Goal: Task Accomplishment & Management: Complete application form

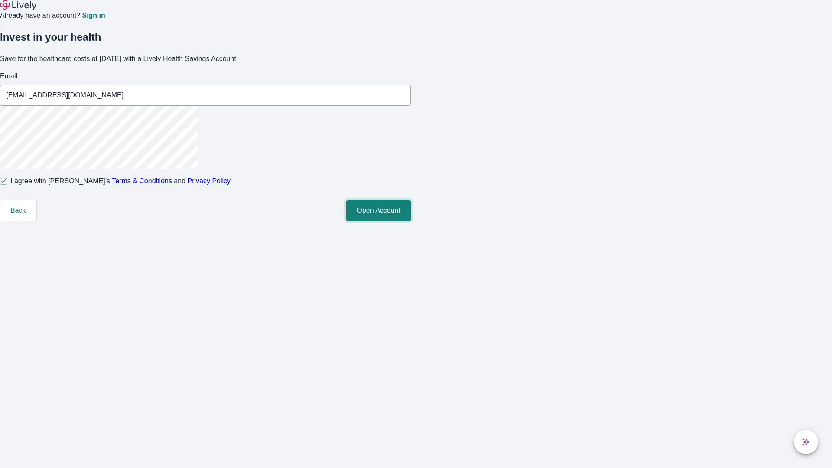
click at [411, 221] on button "Open Account" at bounding box center [378, 210] width 65 height 21
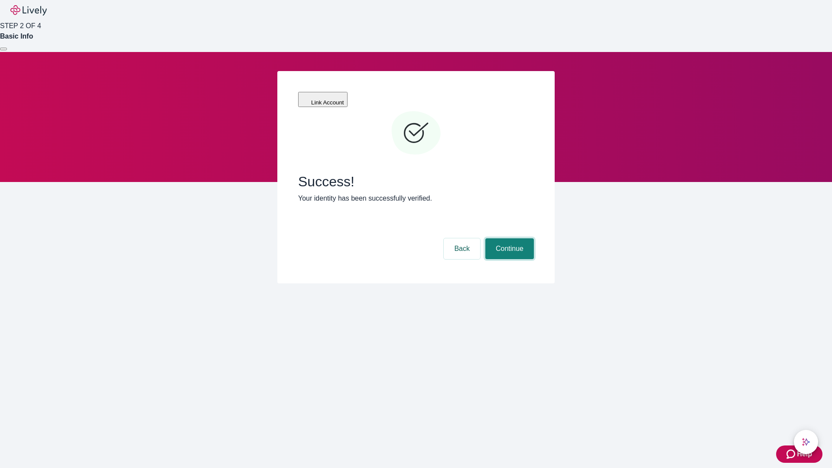
click at [508, 238] on button "Continue" at bounding box center [509, 248] width 49 height 21
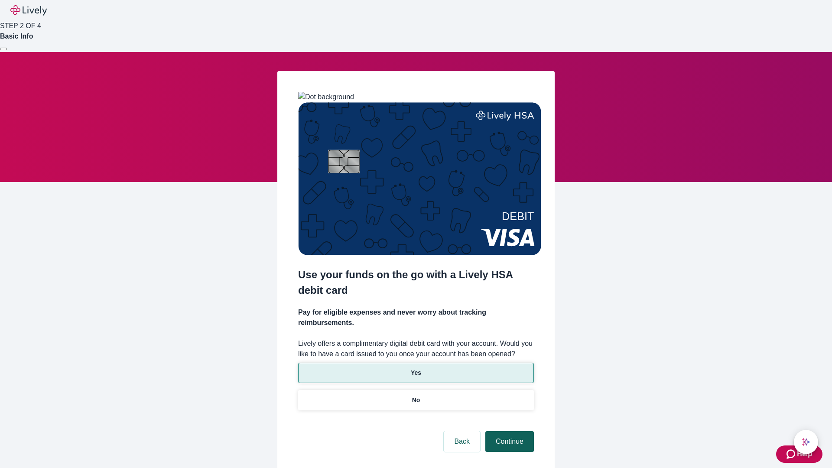
click at [415, 368] on p "Yes" at bounding box center [416, 372] width 10 height 9
click at [508, 431] on button "Continue" at bounding box center [509, 441] width 49 height 21
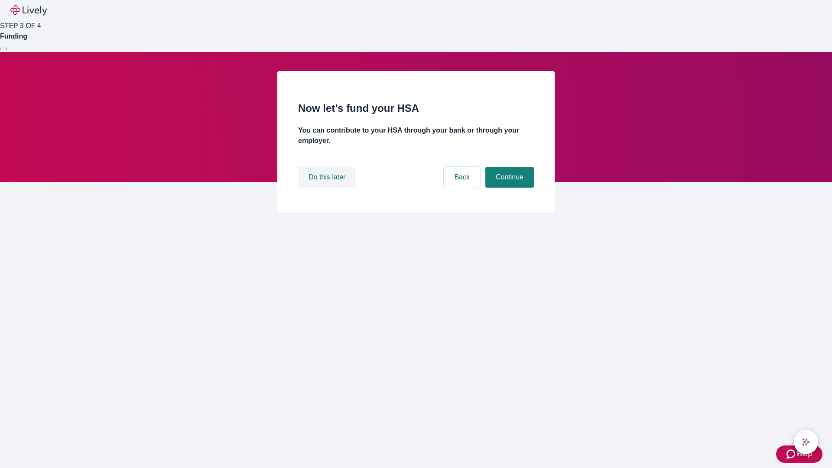
click at [328, 188] on button "Do this later" at bounding box center [327, 177] width 58 height 21
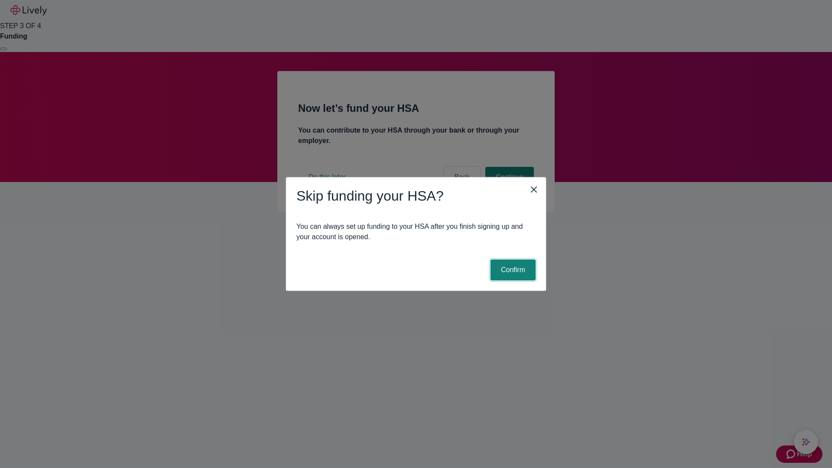
click at [512, 270] on button "Confirm" at bounding box center [512, 269] width 45 height 21
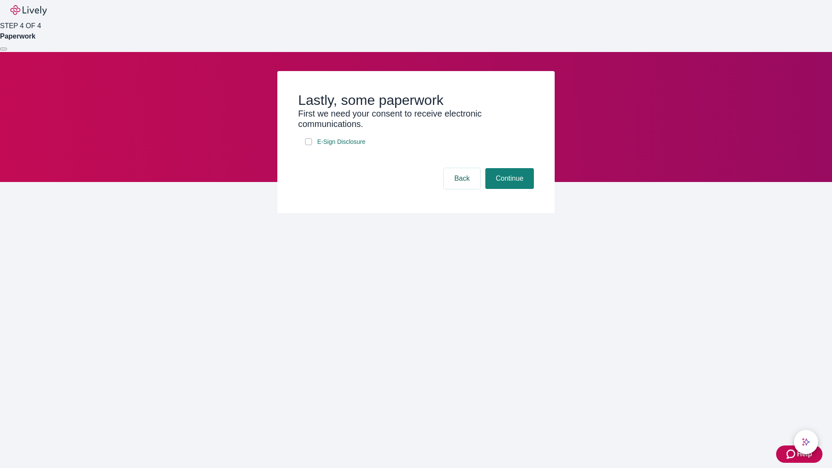
click at [308, 145] on input "E-Sign Disclosure" at bounding box center [308, 141] width 7 height 7
checkbox input "true"
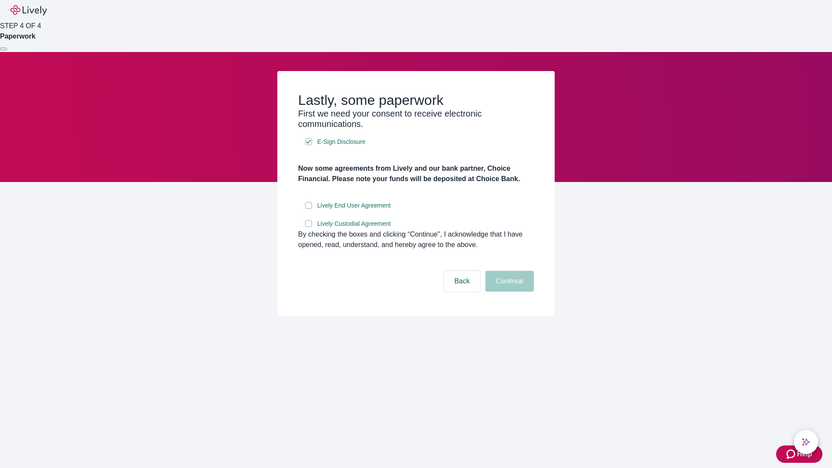
click at [308, 209] on input "Lively End User Agreement" at bounding box center [308, 205] width 7 height 7
checkbox input "true"
click at [308, 227] on input "Lively Custodial Agreement" at bounding box center [308, 223] width 7 height 7
checkbox input "true"
click at [508, 292] on button "Continue" at bounding box center [509, 281] width 49 height 21
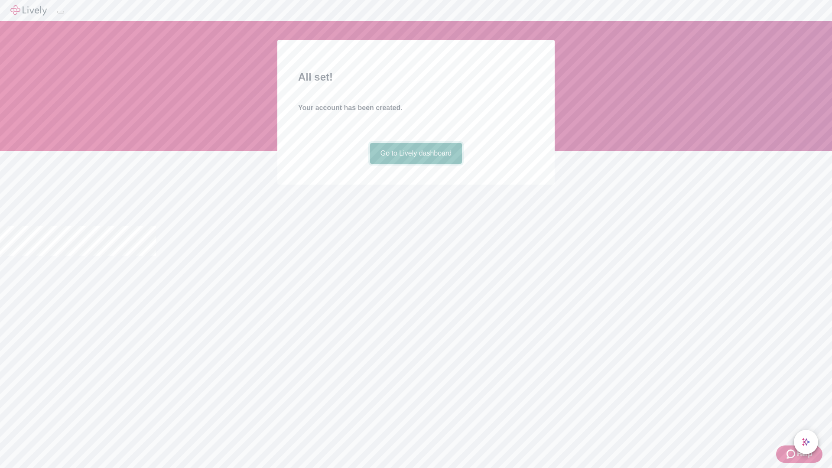
click at [415, 164] on link "Go to Lively dashboard" at bounding box center [416, 153] width 92 height 21
